Goal: Information Seeking & Learning: Find specific fact

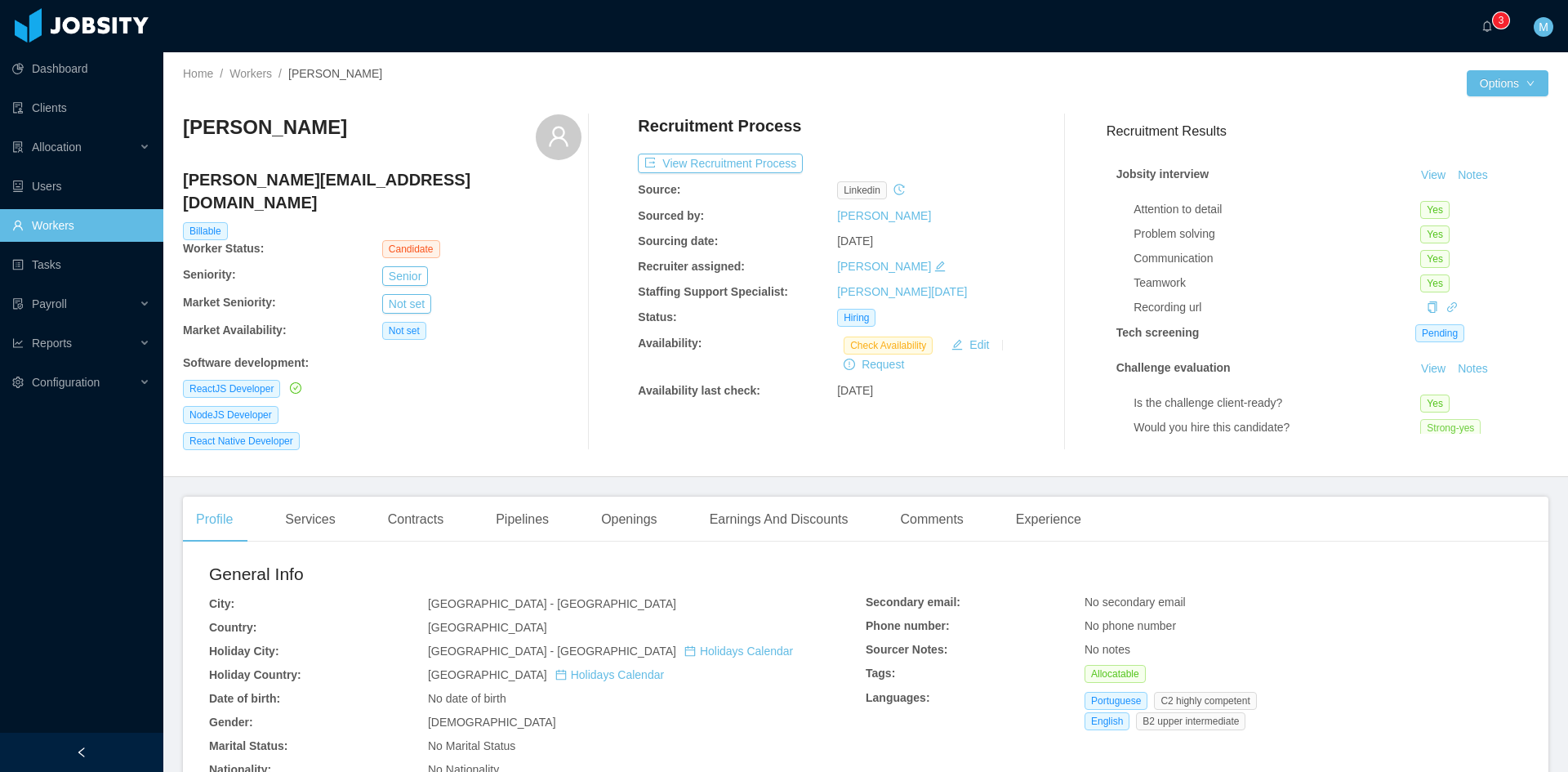
scroll to position [111, 0]
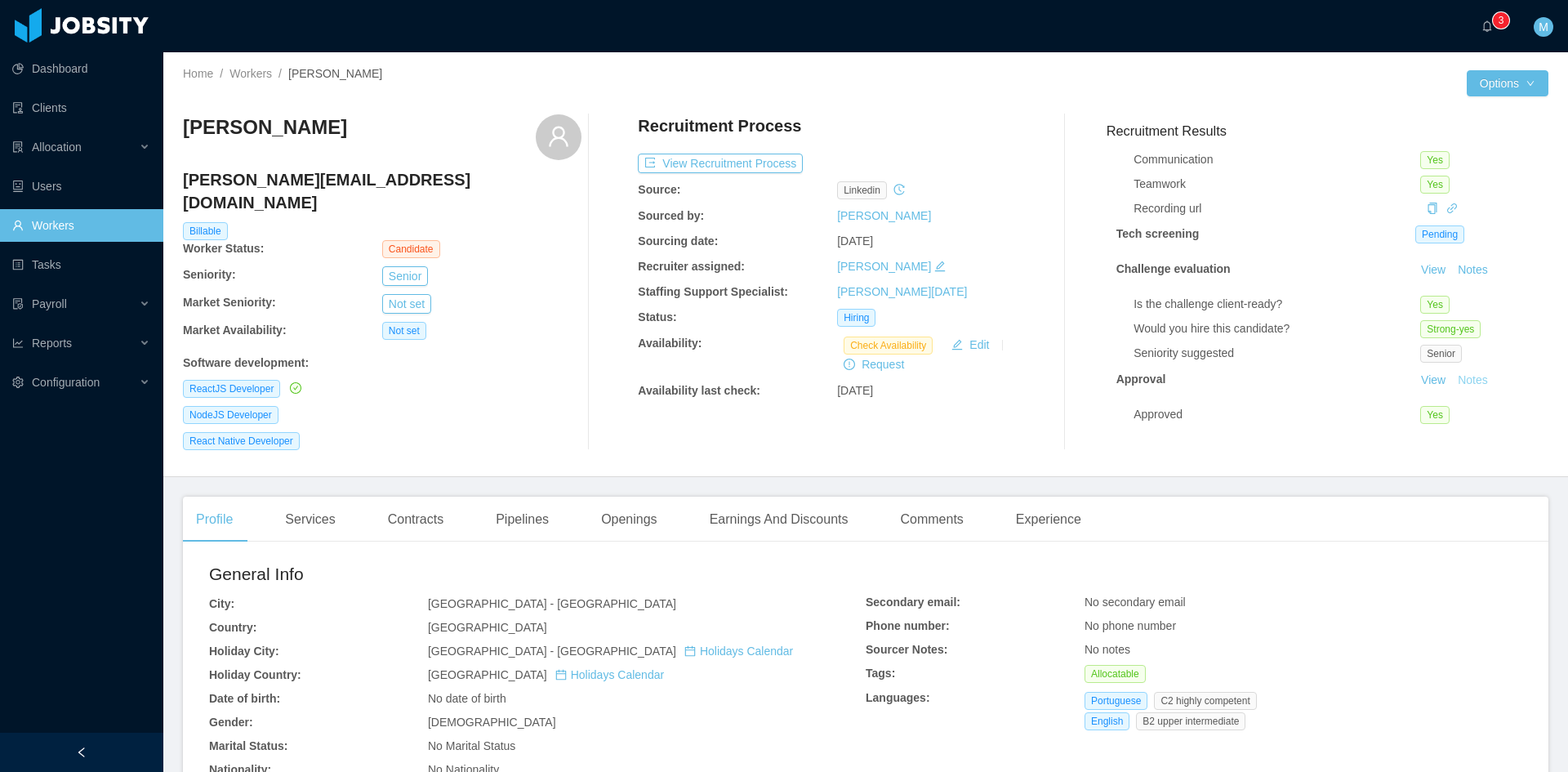
click at [1452, 371] on button "Notes" at bounding box center [1473, 381] width 43 height 20
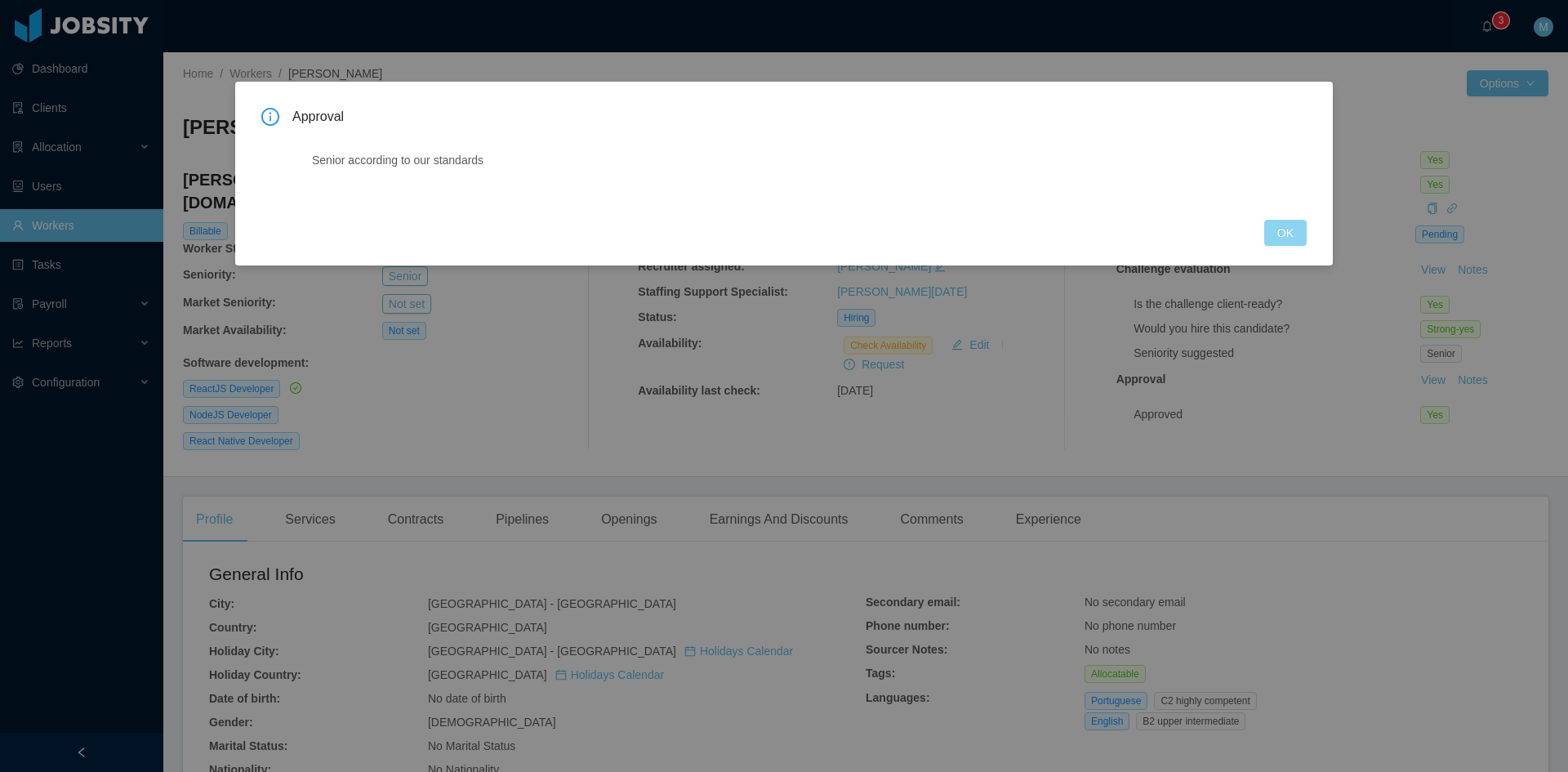
click at [1289, 233] on button "OK" at bounding box center [1284, 232] width 42 height 26
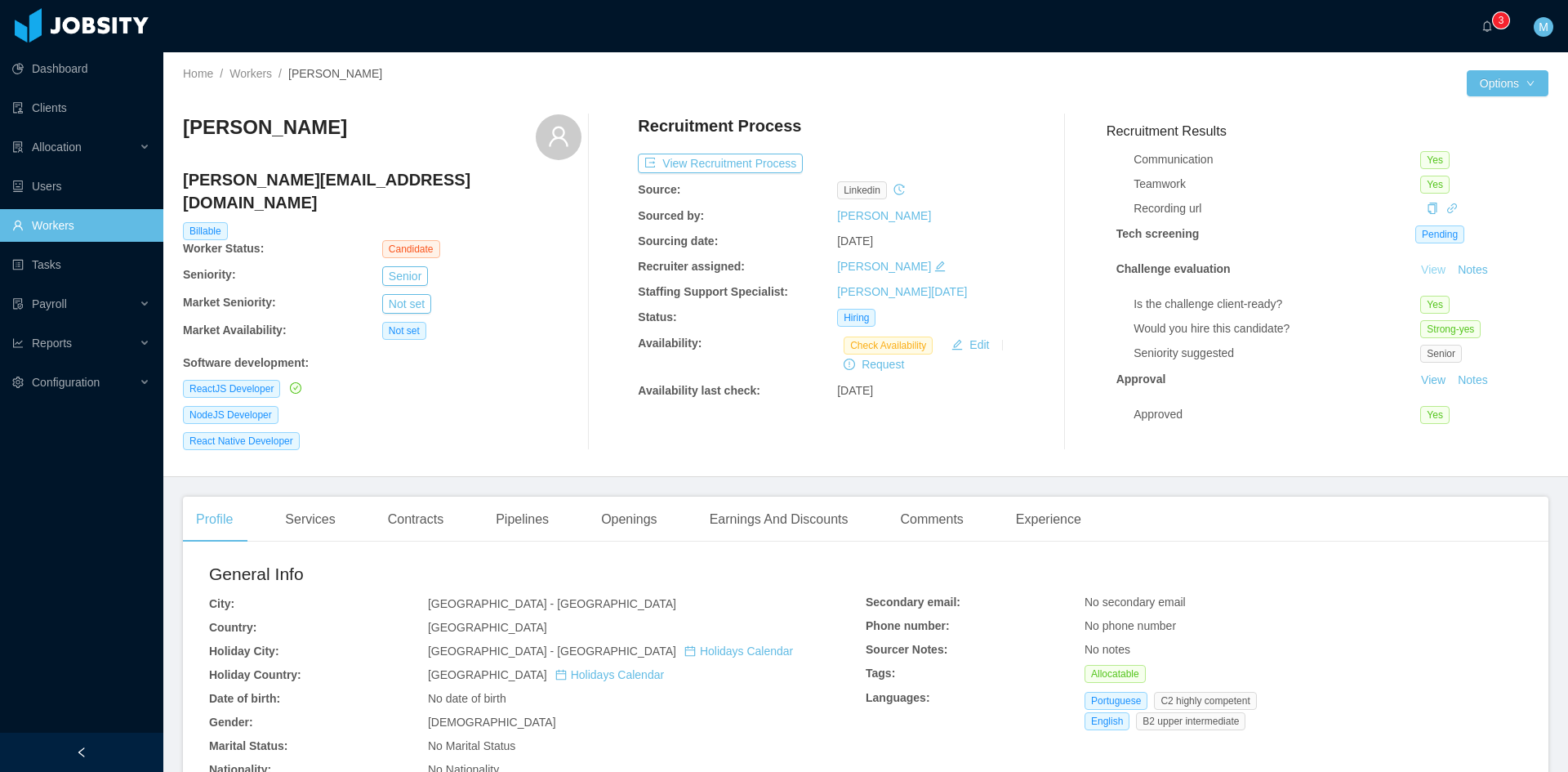
click at [1415, 263] on link "View" at bounding box center [1433, 269] width 36 height 14
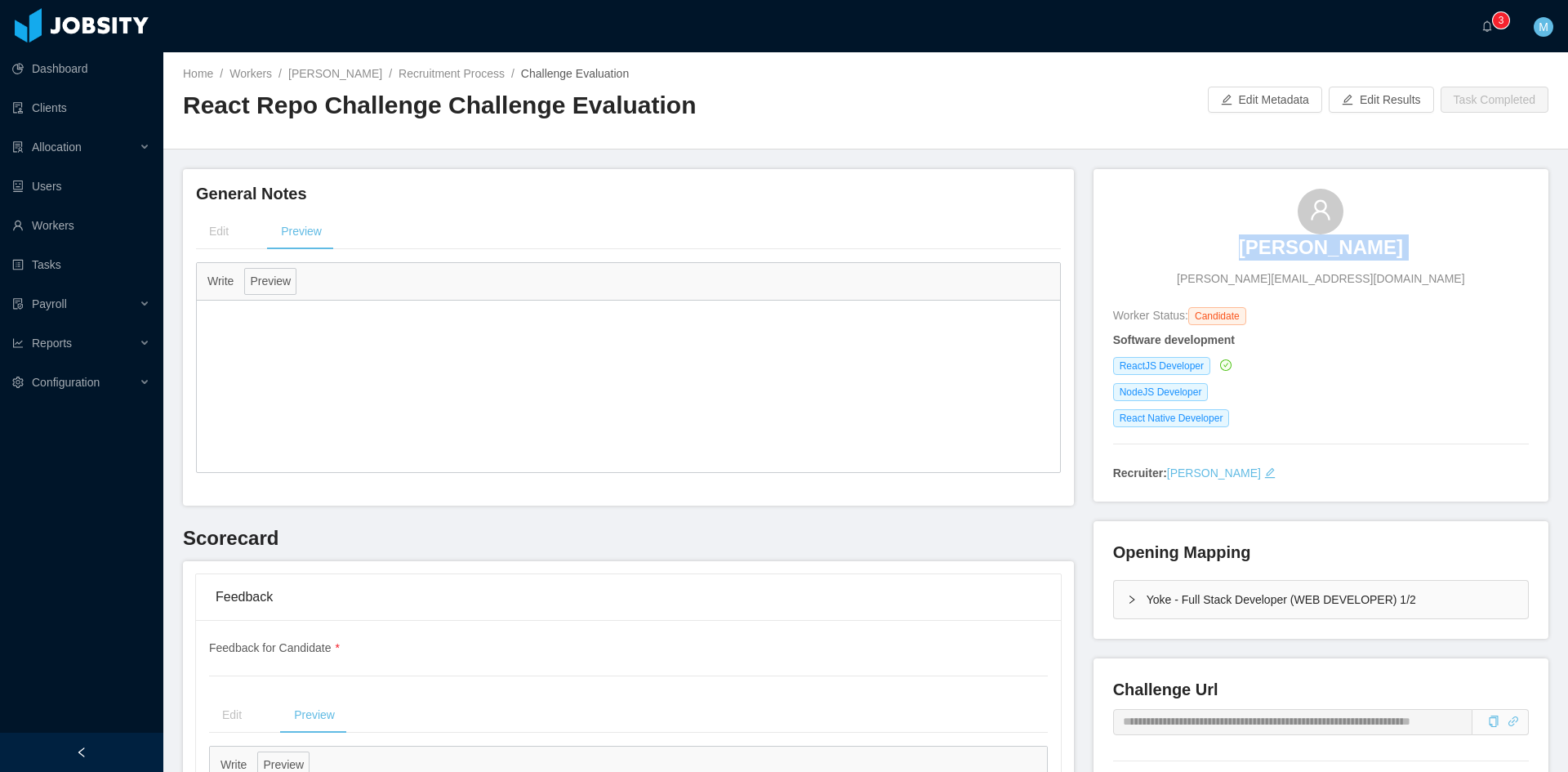
drag, startPoint x: 1199, startPoint y: 251, endPoint x: 1226, endPoint y: 241, distance: 28.8
click at [1226, 241] on div "Victor Barros victor.manoel8@hotmail.com" at bounding box center [1320, 238] width 415 height 99
copy h3 "Victor Barros"
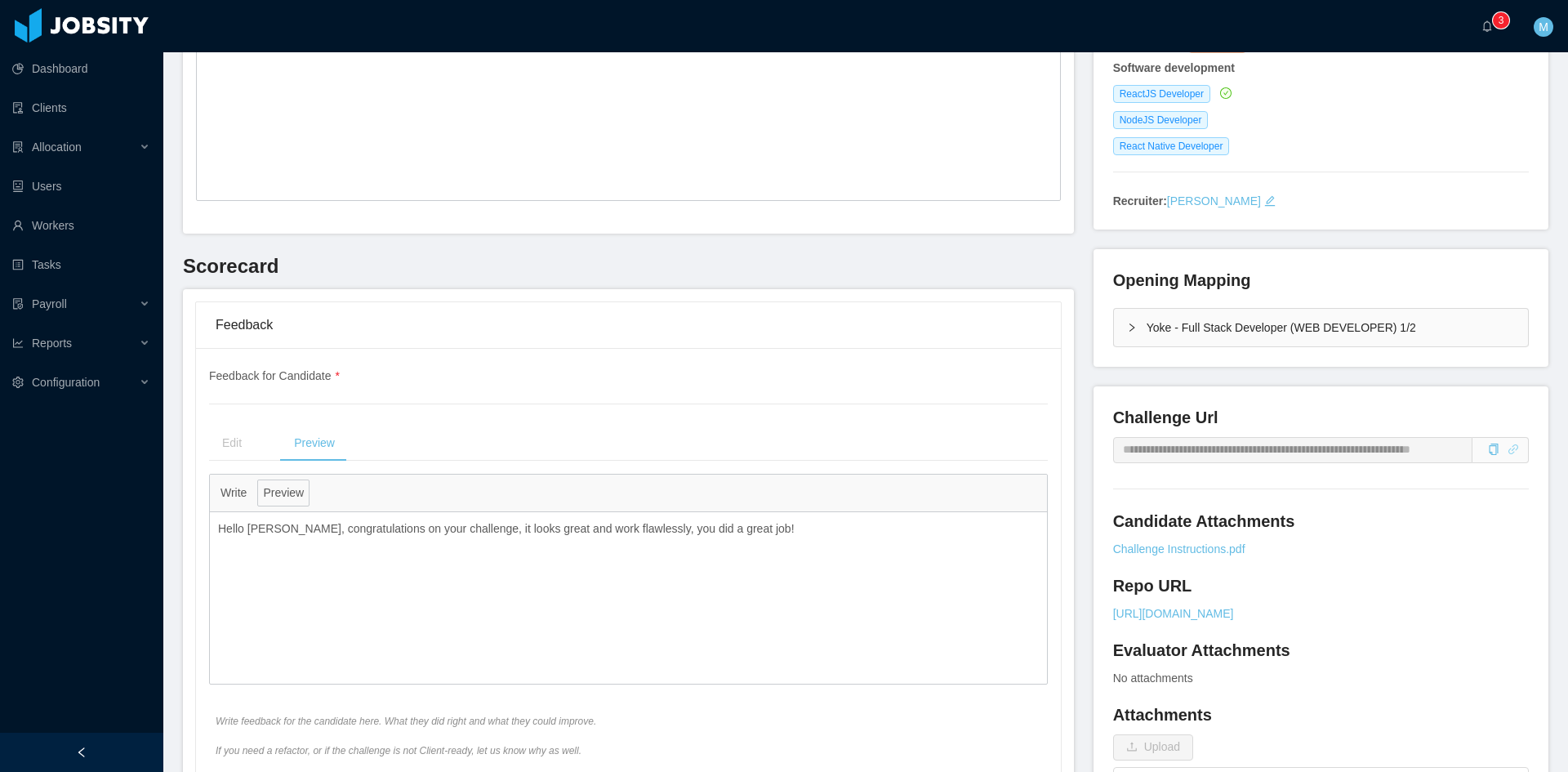
click at [1508, 453] on icon "icon: link" at bounding box center [1512, 449] width 10 height 10
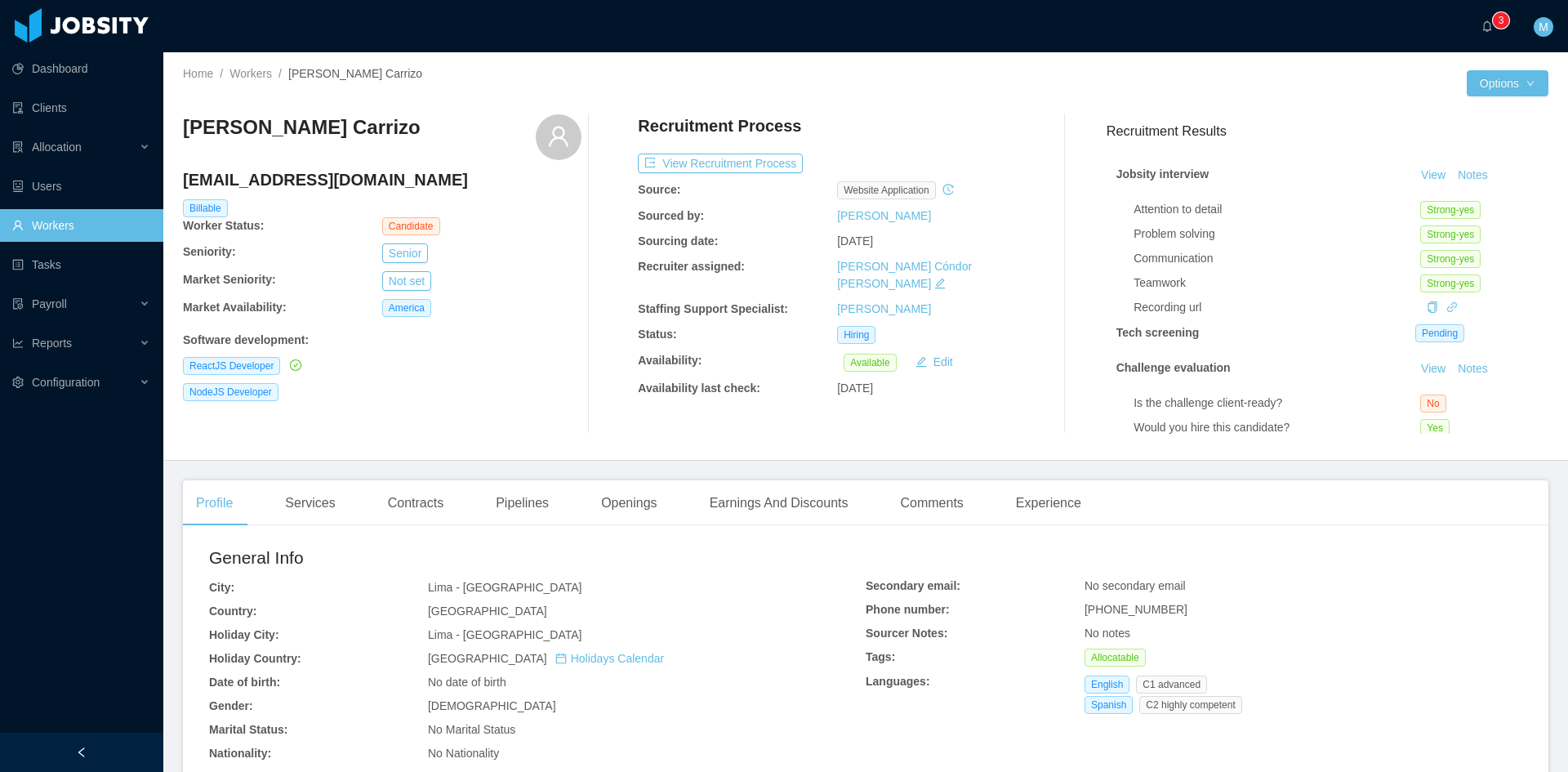
scroll to position [111, 0]
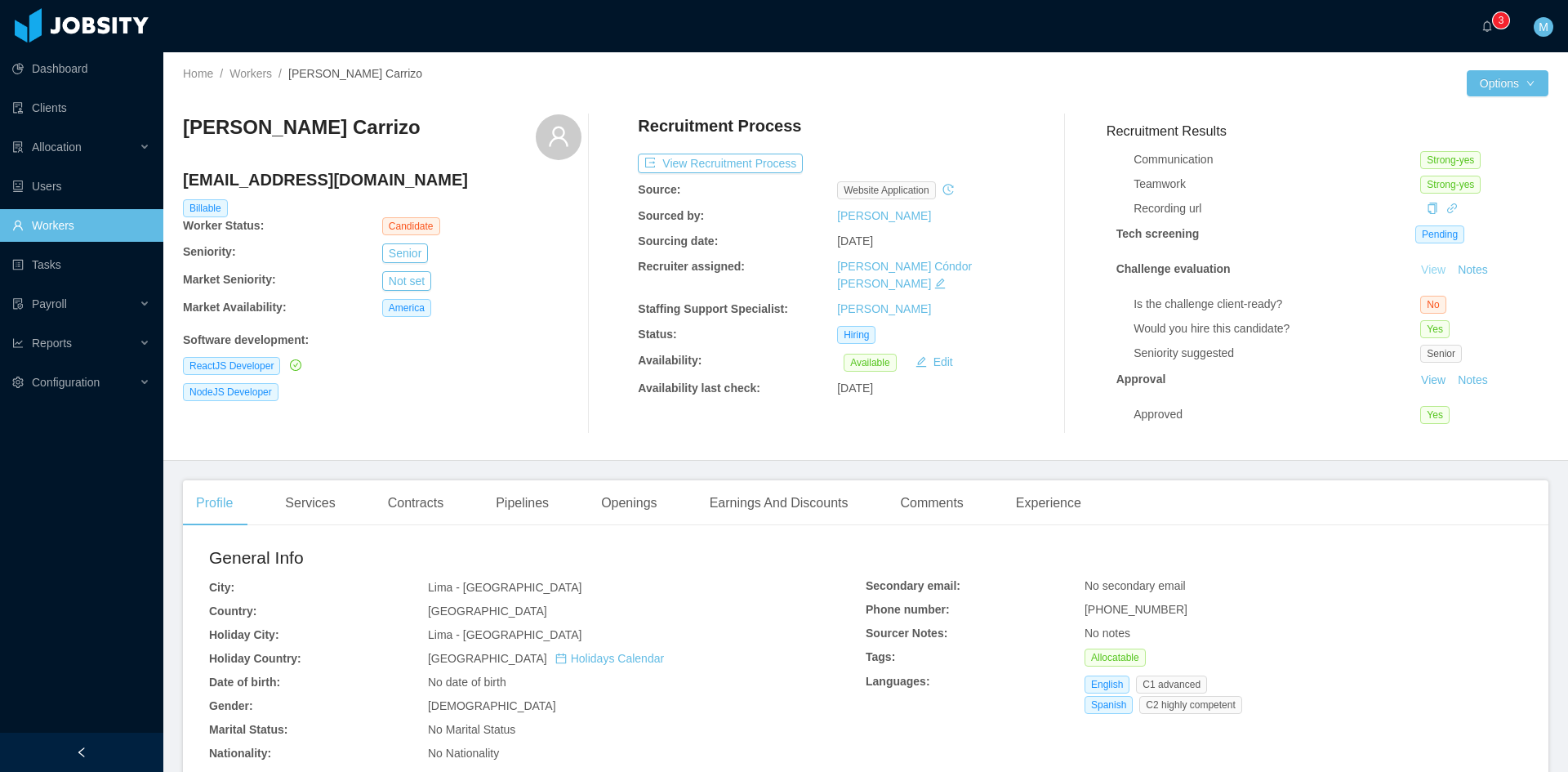
click at [1415, 263] on link "View" at bounding box center [1433, 269] width 36 height 14
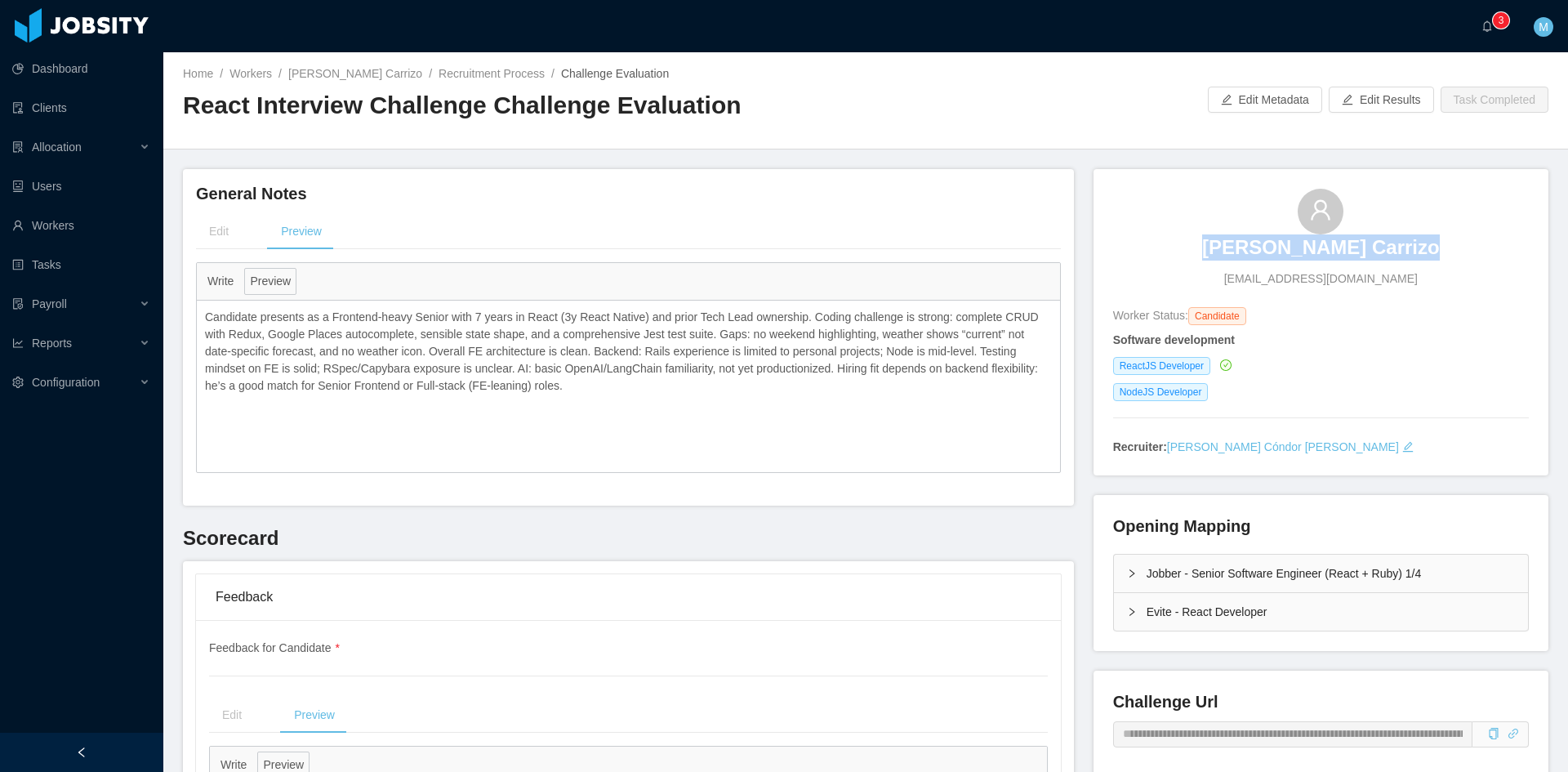
drag, startPoint x: 1197, startPoint y: 257, endPoint x: 1446, endPoint y: 249, distance: 249.1
click at [1446, 249] on div "Roger Rengifo Carrizo rogerreng.c@gmail.com" at bounding box center [1320, 238] width 415 height 99
copy h3 "Roger Rengifo Carrizo"
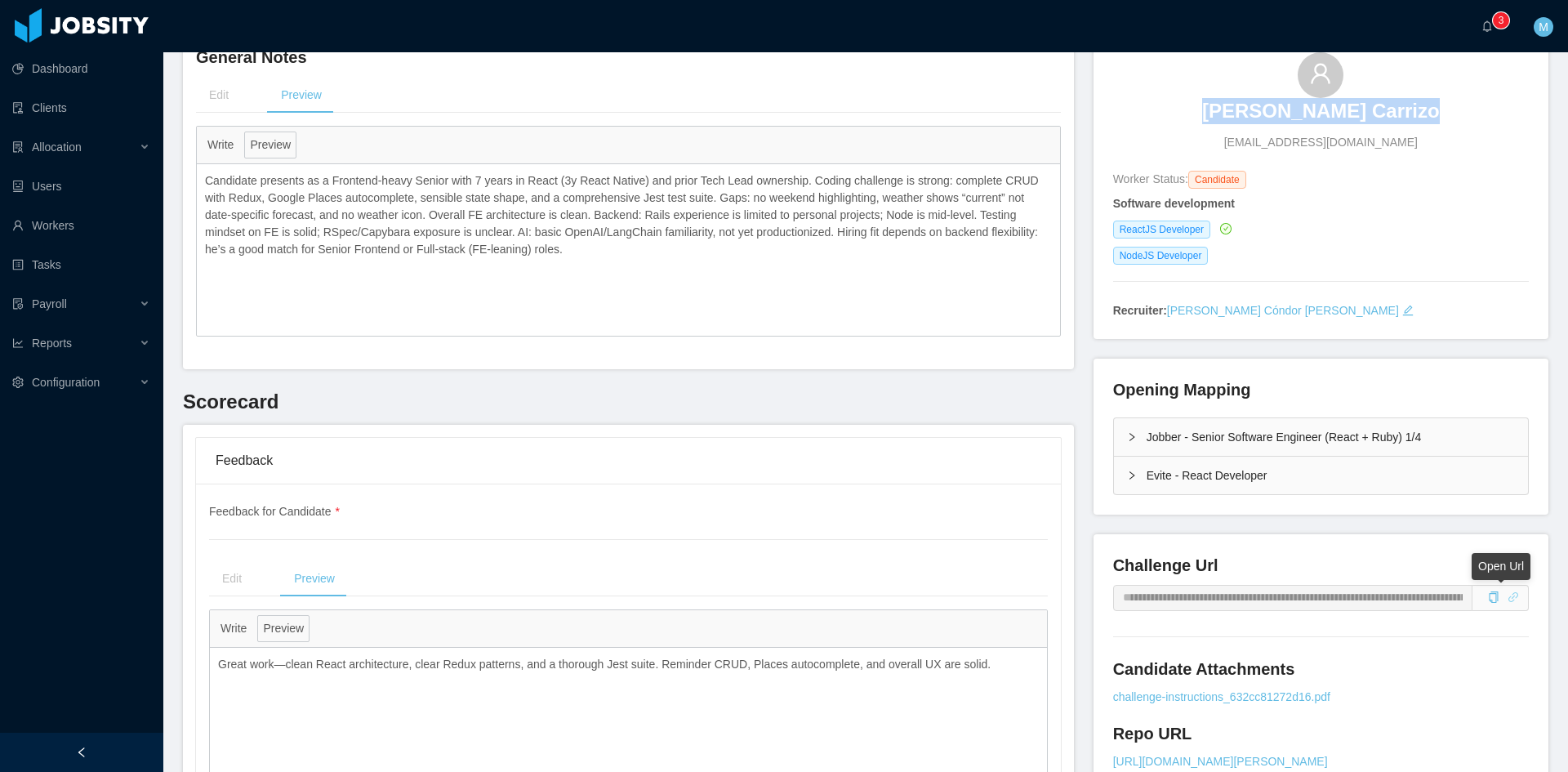
click at [1507, 601] on icon "icon: link" at bounding box center [1512, 596] width 12 height 12
click at [1198, 118] on div "Roger Rengifo Carrizo rogerreng.c@gmail.com" at bounding box center [1320, 102] width 415 height 99
drag, startPoint x: 1195, startPoint y: 115, endPoint x: 1481, endPoint y: 141, distance: 287.2
click at [1481, 141] on div "Roger Rengifo Carrizo rogerreng.c@gmail.com" at bounding box center [1320, 102] width 415 height 99
copy h3 "Roger Rengifo Carrizo"
